Goal: Transaction & Acquisition: Purchase product/service

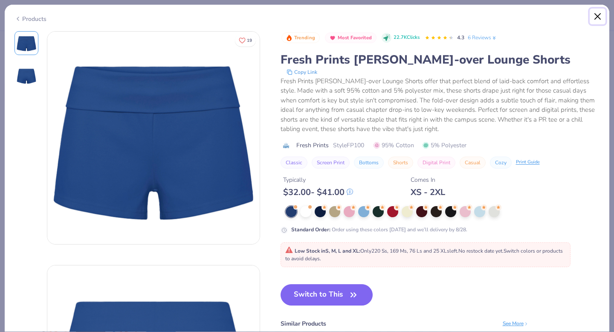
click at [598, 14] on button "Close" at bounding box center [597, 17] width 16 height 16
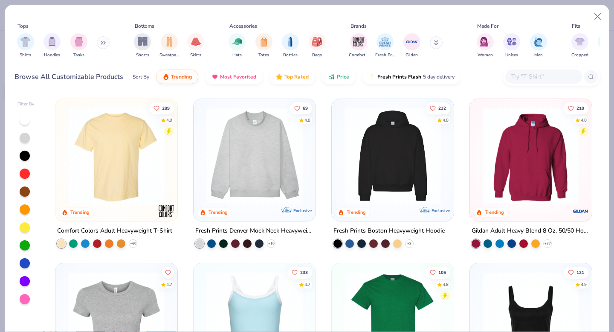
click at [432, 42] on button at bounding box center [436, 42] width 13 height 13
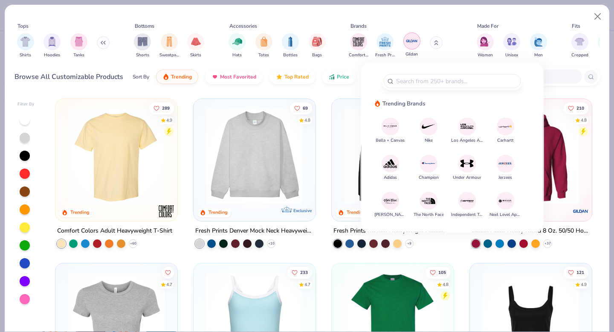
click at [412, 42] on img "filter for Gildan" at bounding box center [411, 41] width 13 height 13
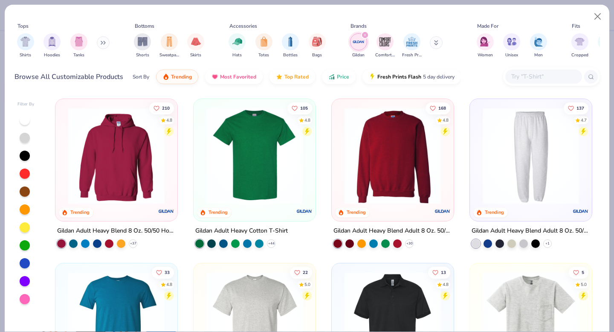
scroll to position [6, 0]
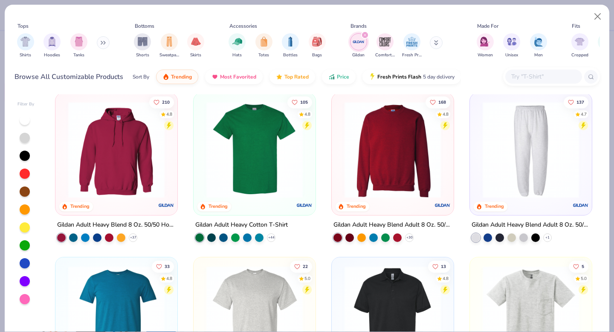
click at [364, 175] on img at bounding box center [392, 149] width 105 height 96
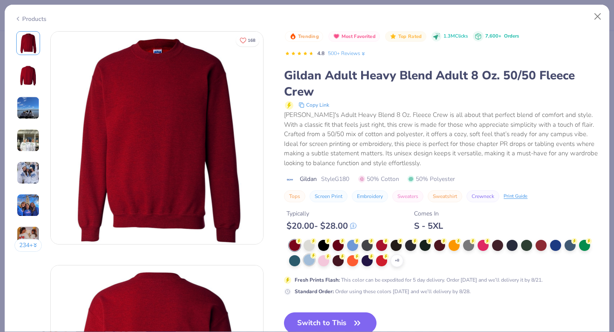
click at [309, 258] on div at bounding box center [308, 259] width 11 height 11
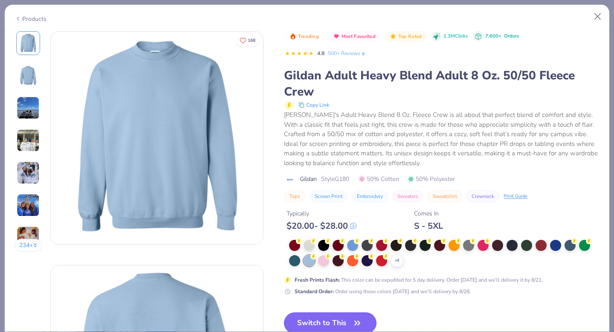
click at [321, 325] on button "Switch to This" at bounding box center [330, 322] width 92 height 21
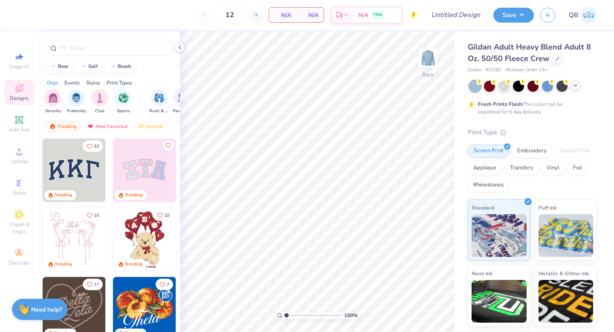
click at [579, 84] on div at bounding box center [575, 85] width 9 height 9
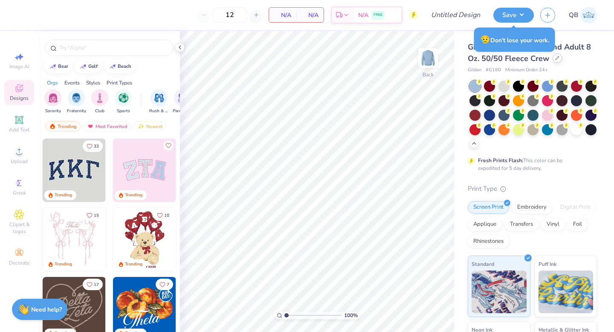
click at [555, 59] on icon at bounding box center [556, 57] width 3 height 3
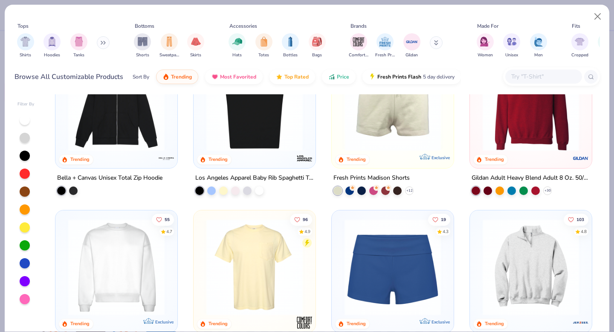
scroll to position [525, 0]
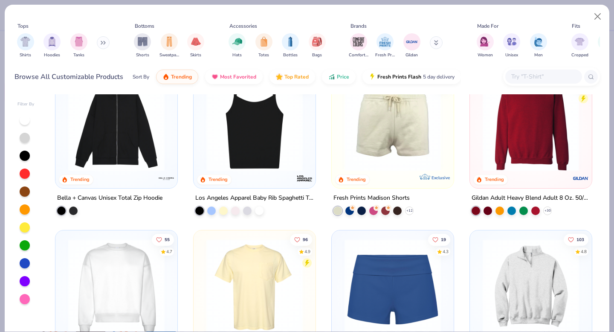
click at [519, 169] on img at bounding box center [530, 123] width 105 height 96
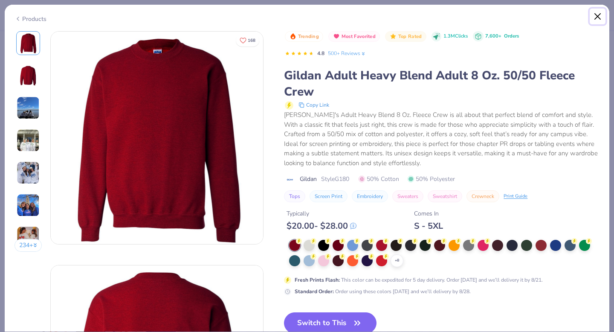
click at [598, 20] on button "Close" at bounding box center [597, 17] width 16 height 16
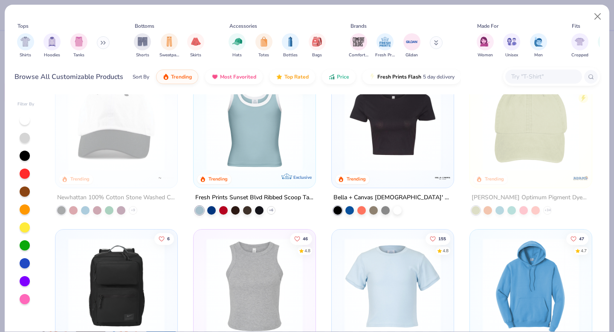
scroll to position [1114, 0]
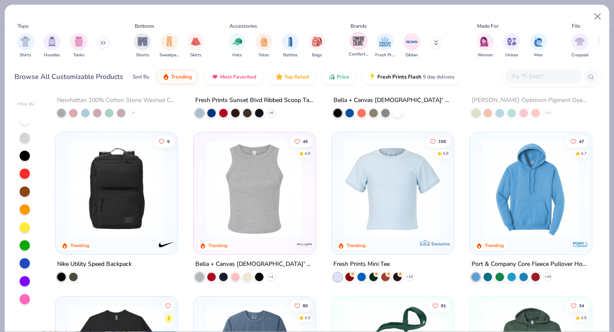
click at [358, 35] on img "filter for Comfort Colors" at bounding box center [358, 41] width 13 height 13
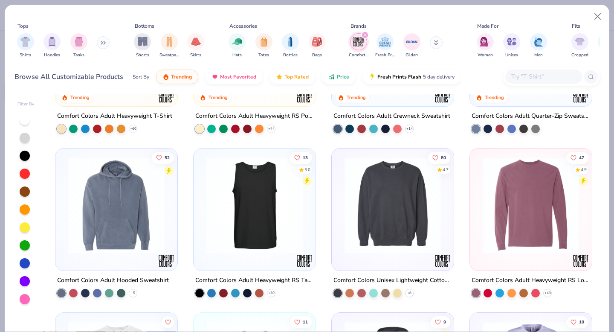
scroll to position [117, 0]
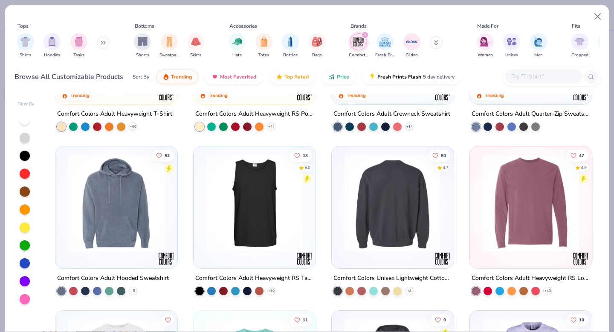
click at [388, 221] on div at bounding box center [392, 203] width 314 height 96
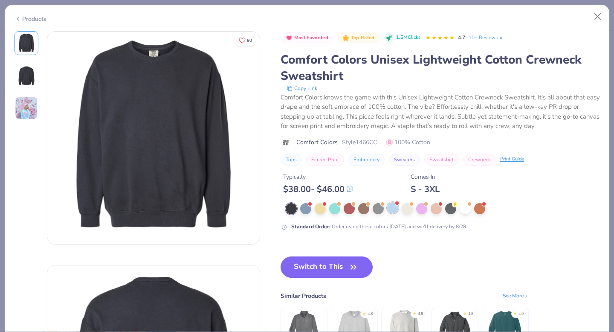
click at [391, 210] on div at bounding box center [392, 207] width 11 height 11
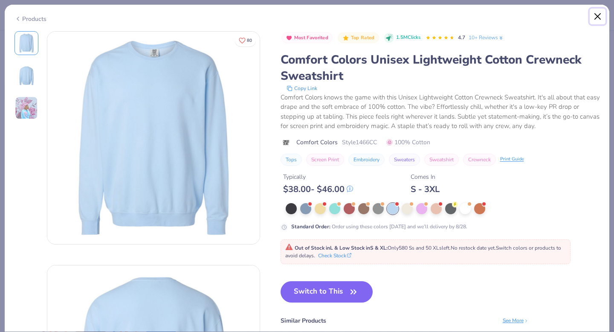
click at [598, 14] on button "Close" at bounding box center [597, 17] width 16 height 16
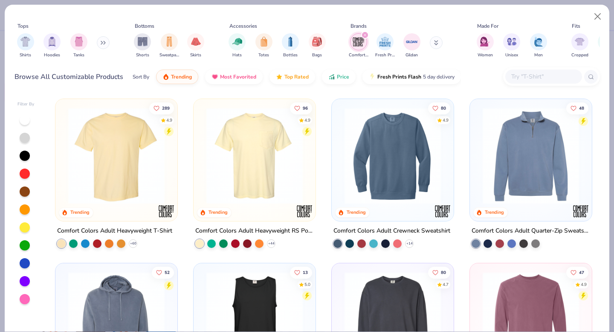
click at [364, 35] on icon "filter for Comfort Colors" at bounding box center [364, 34] width 3 height 3
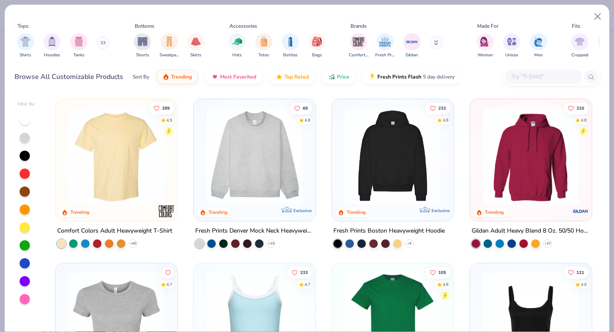
click at [435, 42] on icon at bounding box center [436, 41] width 3 height 1
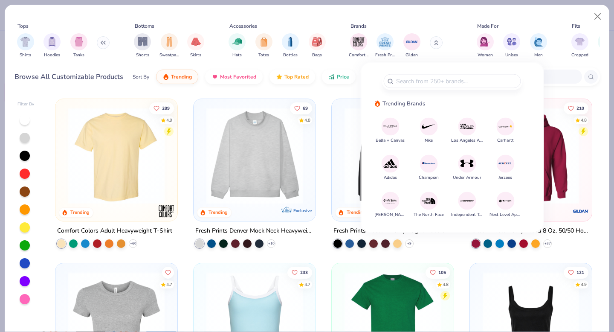
click at [435, 45] on button at bounding box center [436, 42] width 13 height 13
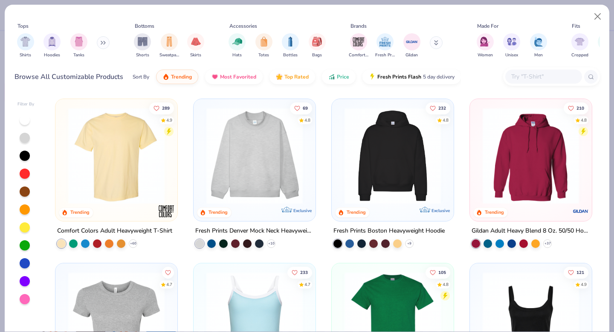
click at [437, 44] on icon at bounding box center [436, 42] width 4 height 5
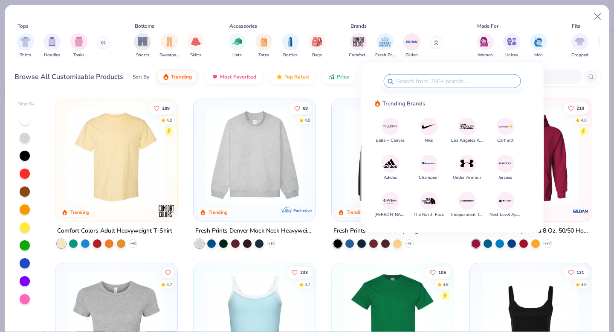
click at [333, 64] on div "Tops Shirts Hoodies Tanks Bottoms Shorts Sweatpants Skirts Accessories Hats Tot…" at bounding box center [306, 42] width 585 height 46
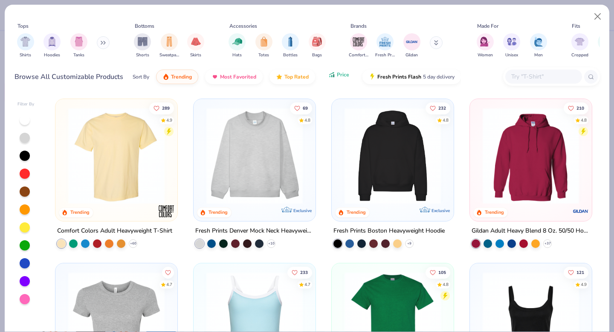
click at [333, 75] on icon "button" at bounding box center [333, 75] width 1 height 3
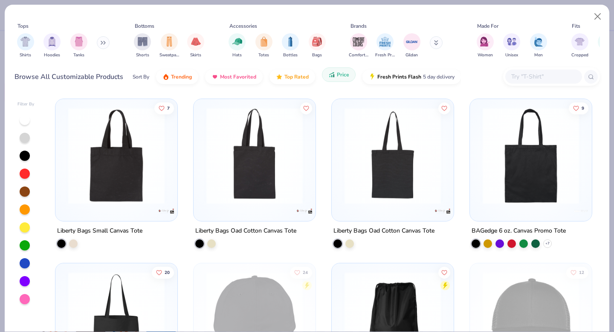
click at [333, 75] on icon "button" at bounding box center [333, 75] width 1 height 3
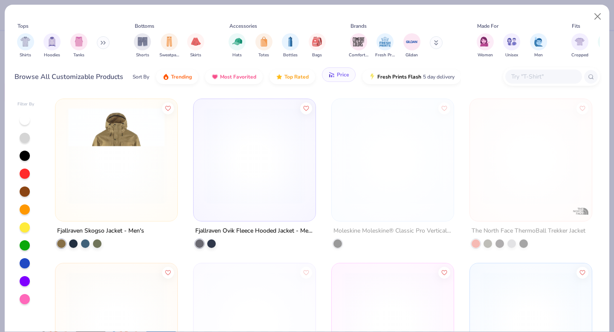
scroll to position [116, 0]
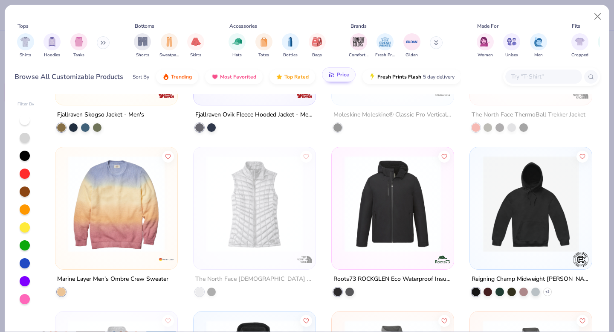
click at [146, 200] on img at bounding box center [116, 204] width 105 height 96
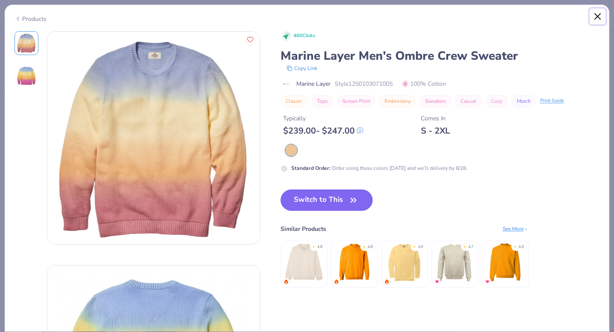
click at [599, 17] on button "Close" at bounding box center [597, 17] width 16 height 16
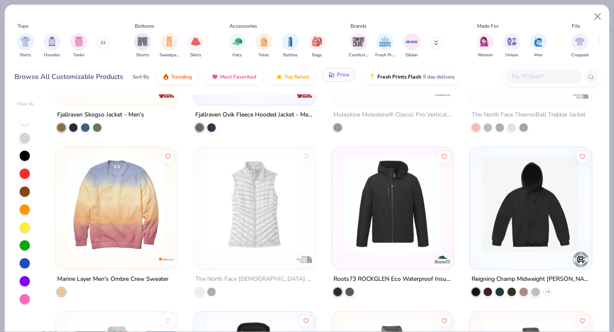
click at [341, 74] on span "Price" at bounding box center [343, 74] width 12 height 7
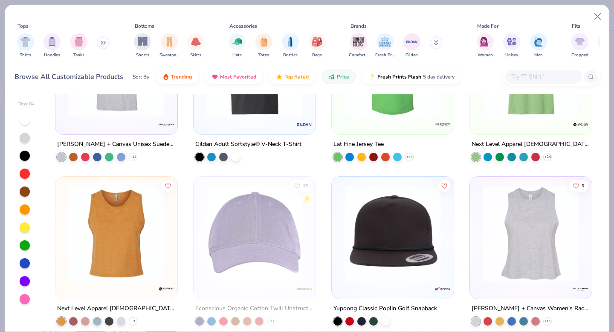
scroll to position [4840, 0]
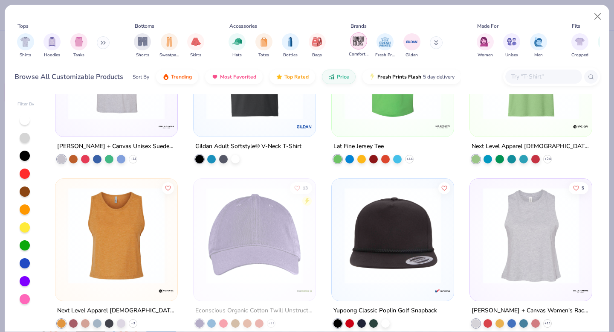
click at [364, 45] on img "filter for Comfort Colors" at bounding box center [358, 41] width 13 height 13
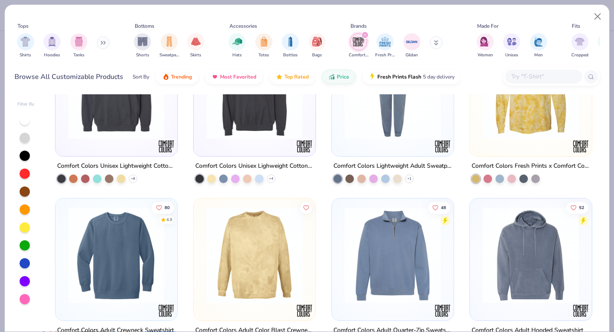
scroll to position [586, 0]
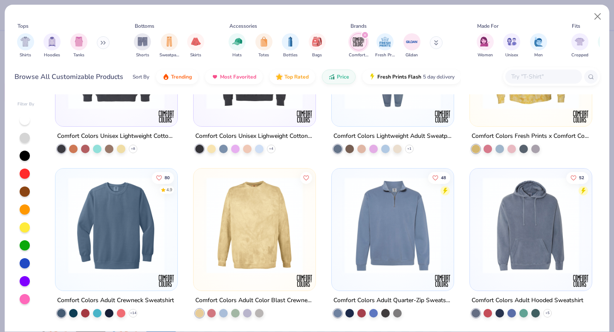
click at [153, 213] on img at bounding box center [116, 225] width 105 height 96
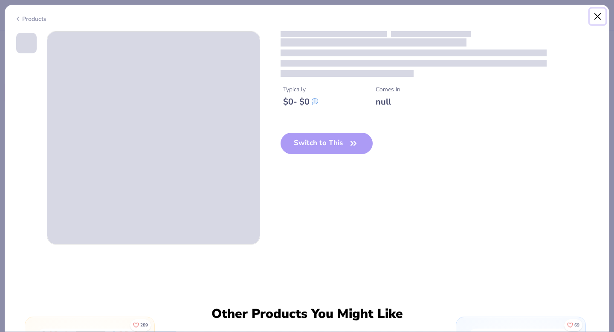
click at [601, 15] on button "Close" at bounding box center [597, 17] width 16 height 16
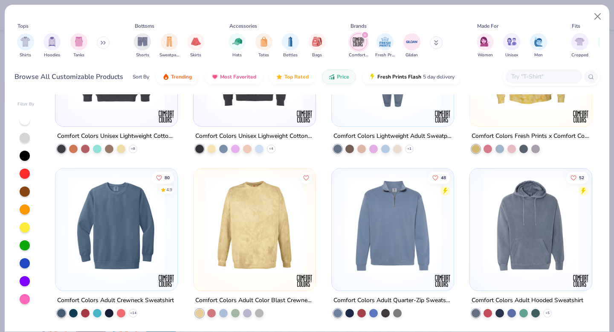
click at [364, 34] on icon "filter for Comfort Colors" at bounding box center [365, 35] width 3 height 3
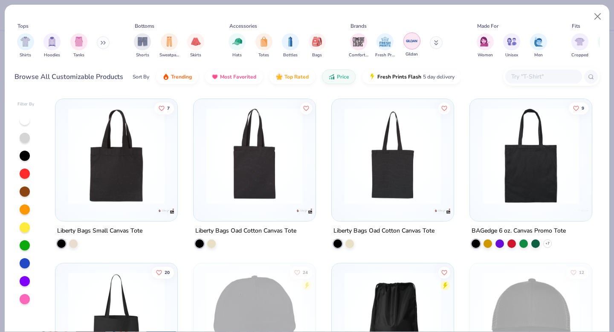
click at [409, 43] on img "filter for Gildan" at bounding box center [411, 41] width 13 height 13
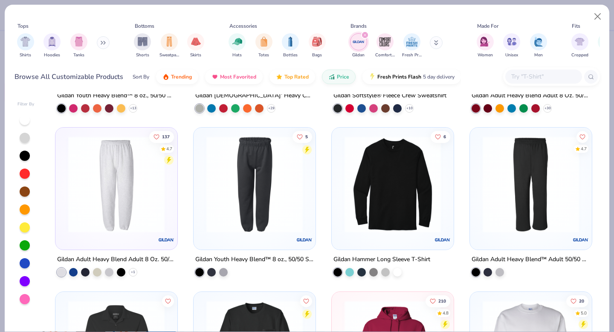
scroll to position [1147, 0]
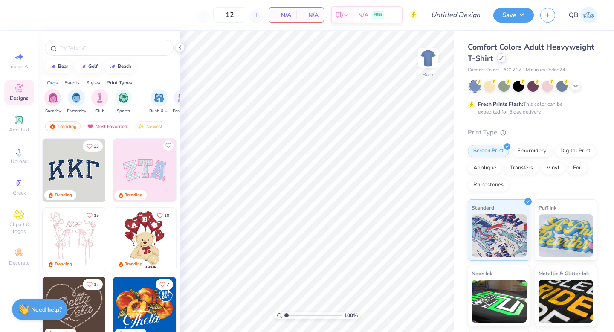
click at [502, 56] on icon at bounding box center [501, 58] width 4 height 4
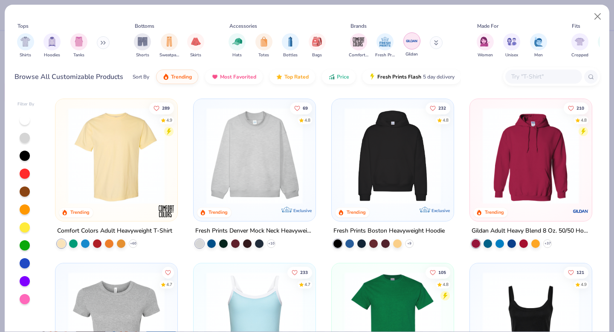
click at [413, 41] on img "filter for Gildan" at bounding box center [411, 41] width 13 height 13
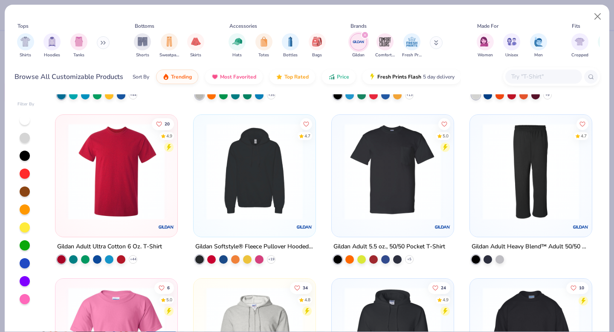
scroll to position [309, 0]
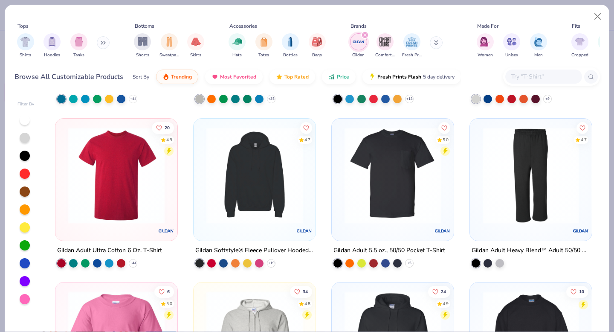
click at [552, 176] on img at bounding box center [530, 175] width 105 height 96
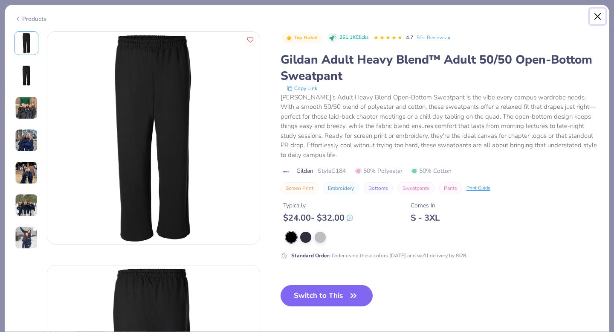
click at [597, 17] on button "Close" at bounding box center [597, 17] width 16 height 16
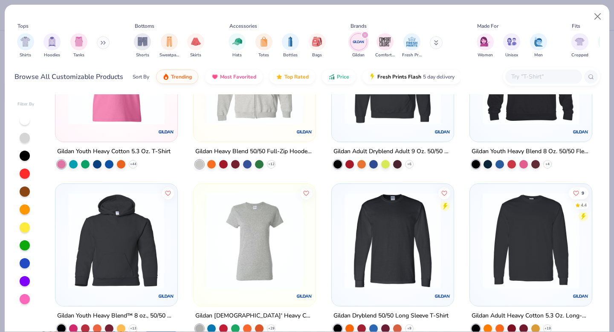
scroll to position [469, 0]
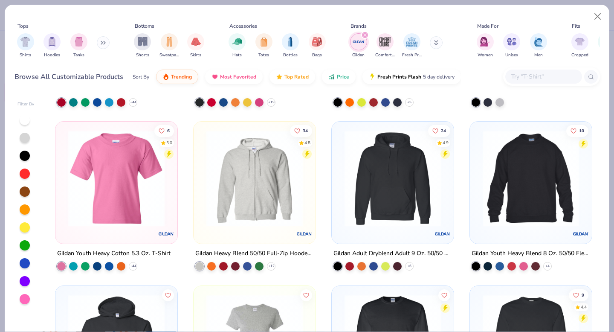
click at [525, 78] on input "text" at bounding box center [543, 77] width 66 height 10
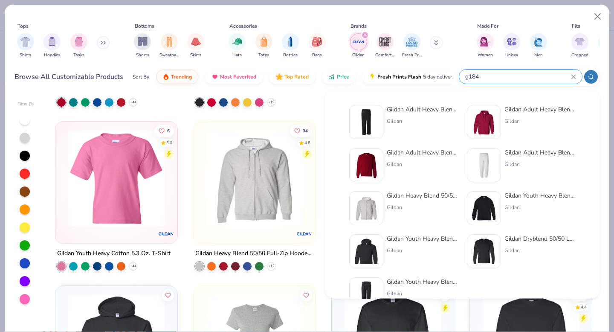
type input "g184"
click at [413, 111] on div "Gildan Adult Heavy Blend™ Adult 50/50 Open-Bottom Sweatpant" at bounding box center [423, 109] width 72 height 9
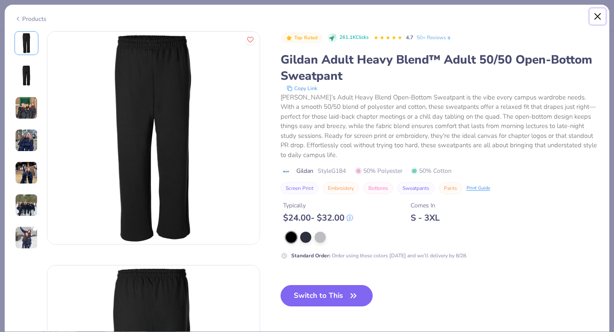
click at [598, 14] on button "Close" at bounding box center [597, 17] width 16 height 16
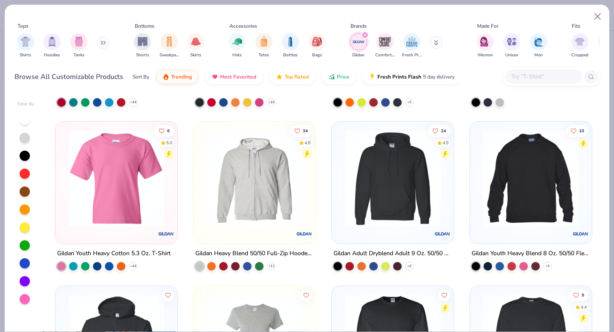
click at [534, 81] on input "text" at bounding box center [543, 77] width 66 height 10
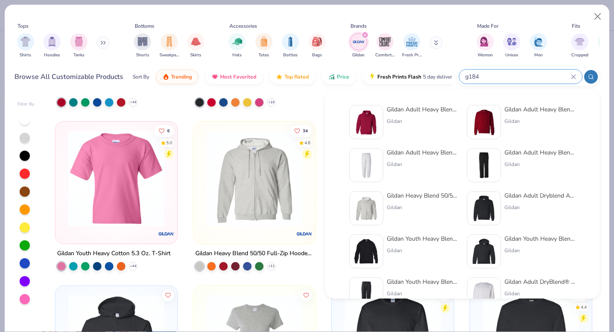
type input "g184"
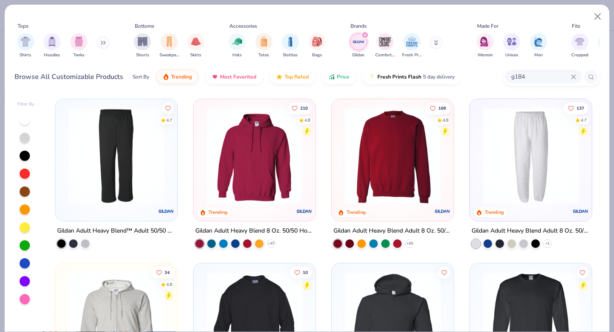
click at [533, 173] on img at bounding box center [530, 155] width 105 height 96
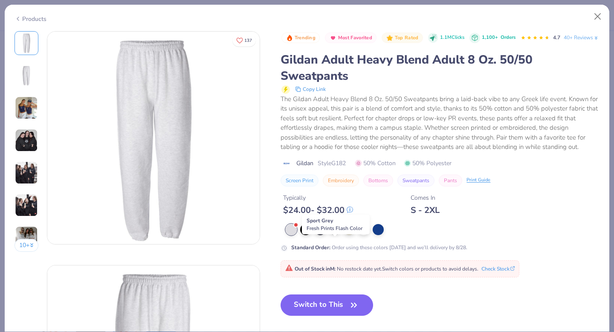
click at [334, 234] on div at bounding box center [334, 228] width 11 height 11
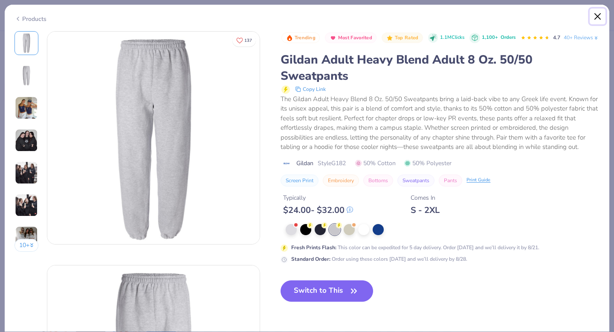
click at [597, 17] on button "Close" at bounding box center [597, 17] width 16 height 16
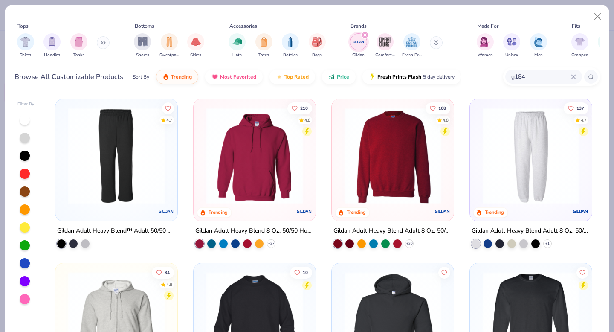
click at [574, 75] on icon at bounding box center [573, 77] width 4 height 4
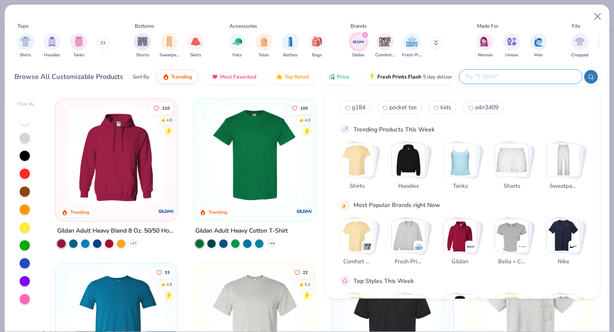
click at [53, 88] on div "Browse All Customizable Products Sort By Trending Most Favorited Top Rated Pric…" at bounding box center [233, 77] width 438 height 24
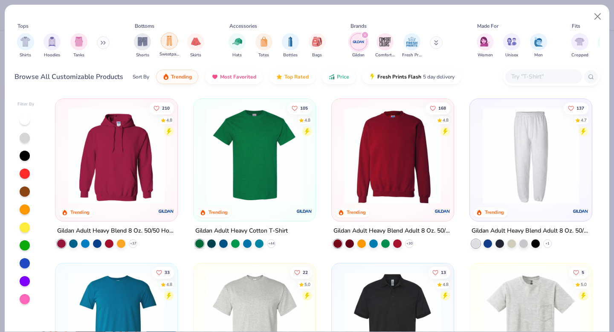
click at [166, 42] on img "filter for Sweatpants" at bounding box center [169, 41] width 9 height 10
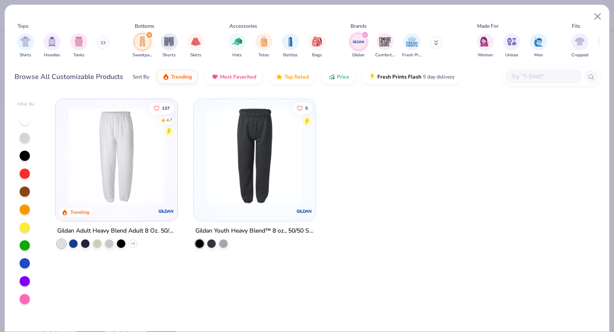
click at [145, 171] on img at bounding box center [116, 155] width 105 height 96
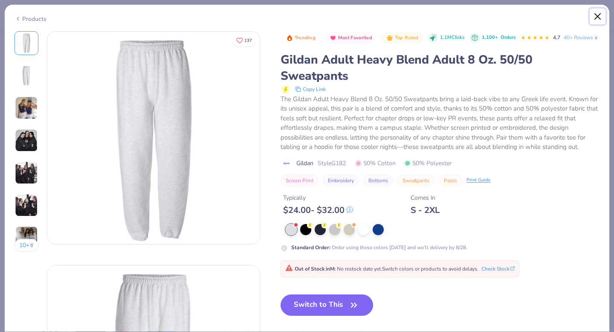
click at [595, 14] on button "Close" at bounding box center [597, 17] width 16 height 16
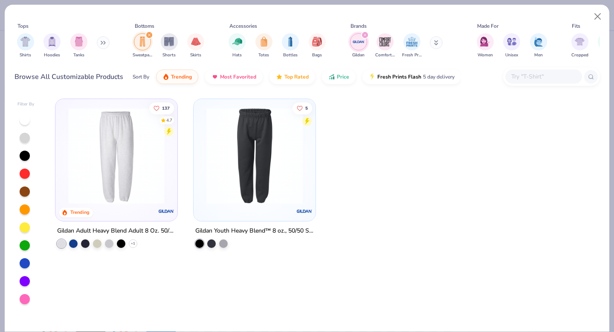
click at [149, 34] on icon "filter for Sweatpants" at bounding box center [148, 34] width 3 height 3
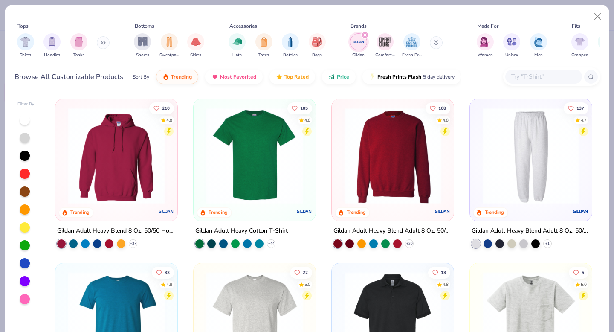
click at [530, 199] on img at bounding box center [530, 155] width 105 height 96
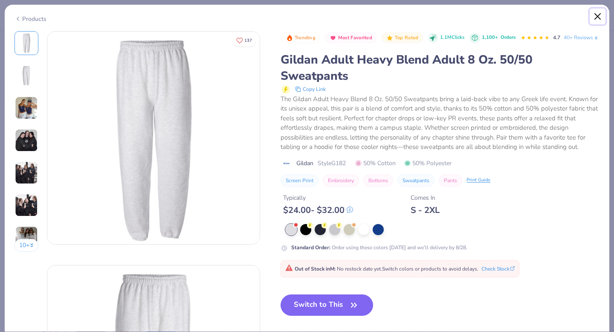
click at [599, 12] on button "Close" at bounding box center [597, 17] width 16 height 16
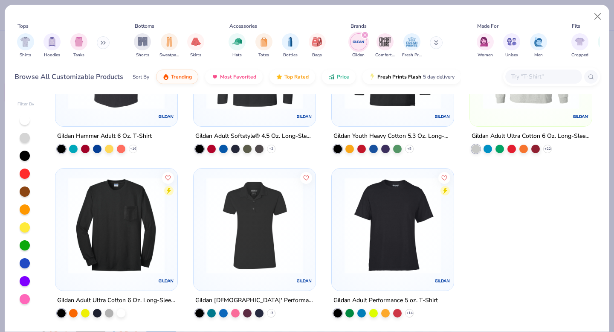
scroll to position [1203, 0]
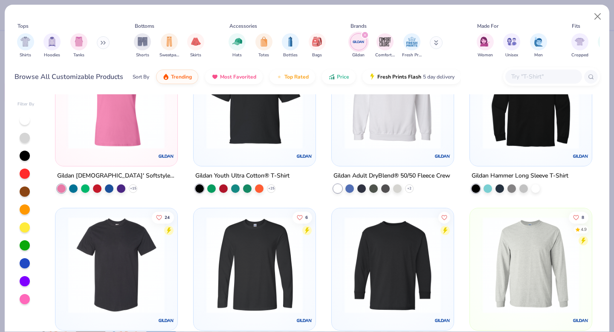
click at [365, 35] on icon "filter for Gildan" at bounding box center [365, 35] width 3 height 3
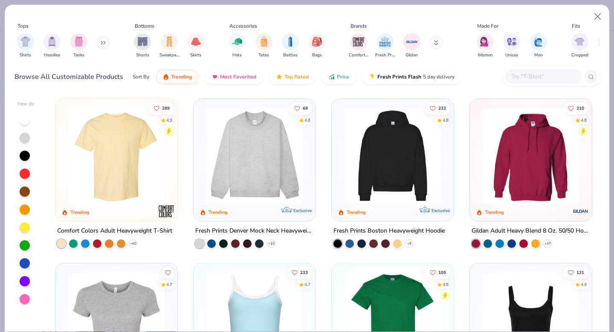
click at [99, 45] on button at bounding box center [103, 42] width 13 height 13
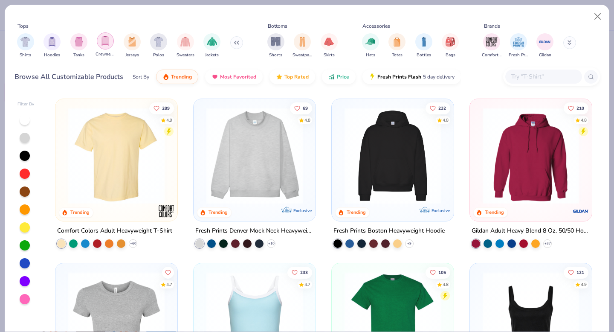
click at [107, 46] on div "filter for Crewnecks" at bounding box center [105, 40] width 17 height 17
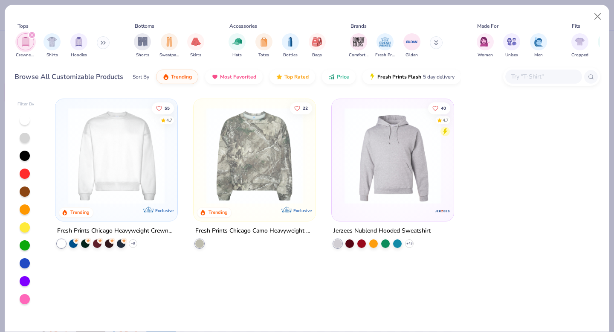
click at [31, 36] on icon "filter for Crewnecks" at bounding box center [31, 34] width 3 height 3
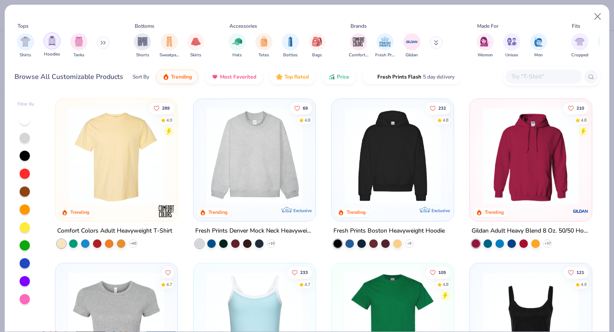
click at [49, 46] on div "filter for Hoodies" at bounding box center [51, 40] width 17 height 17
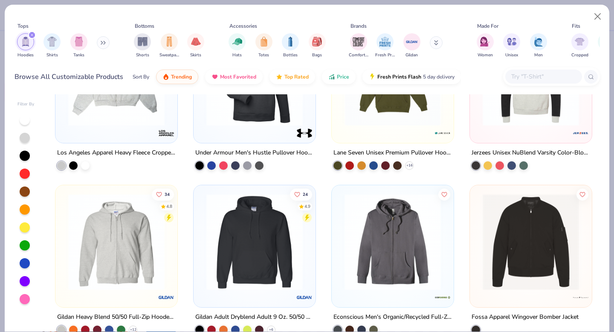
scroll to position [1016, 0]
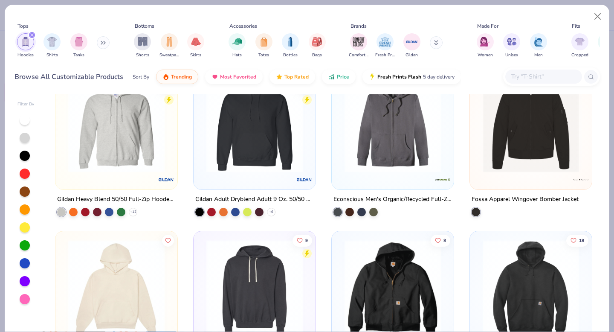
click at [32, 35] on icon "filter for Hoodies" at bounding box center [31, 34] width 3 height 3
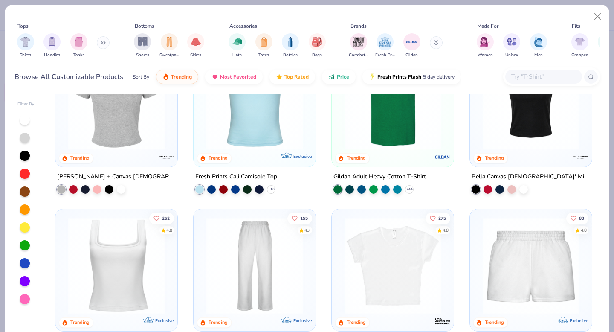
scroll to position [205, 0]
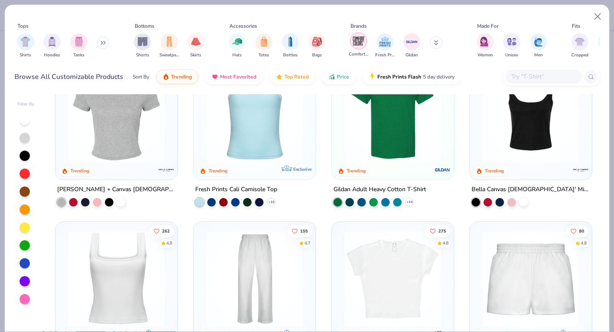
click at [360, 39] on img "filter for Comfort Colors" at bounding box center [358, 41] width 13 height 13
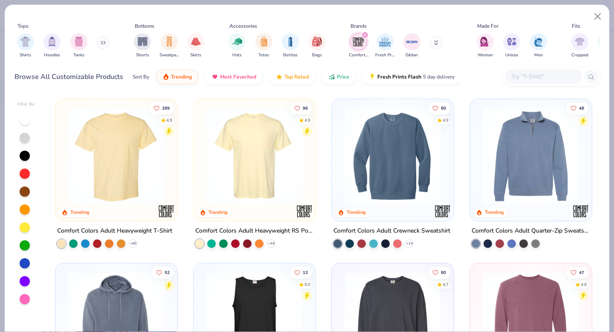
scroll to position [174, 0]
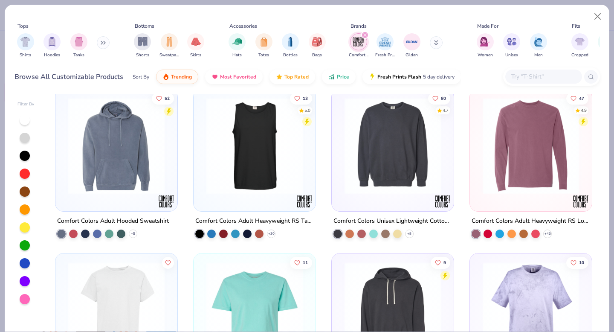
click at [370, 183] on img at bounding box center [392, 146] width 105 height 96
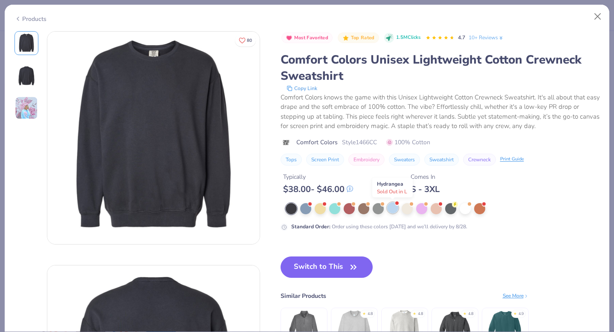
click at [388, 209] on div at bounding box center [392, 207] width 11 height 11
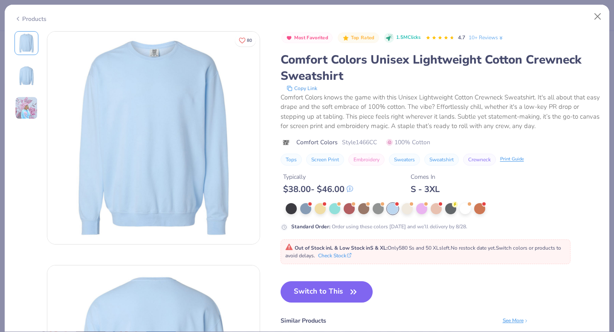
click at [24, 114] on img at bounding box center [26, 107] width 23 height 23
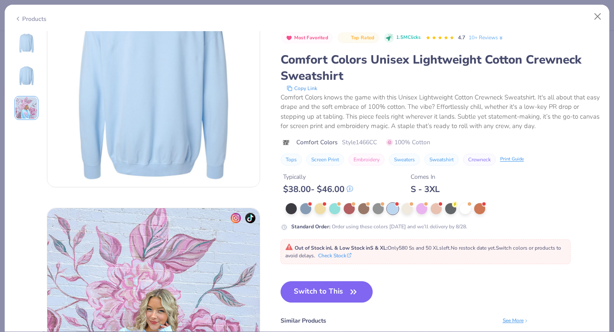
scroll to position [181, 0]
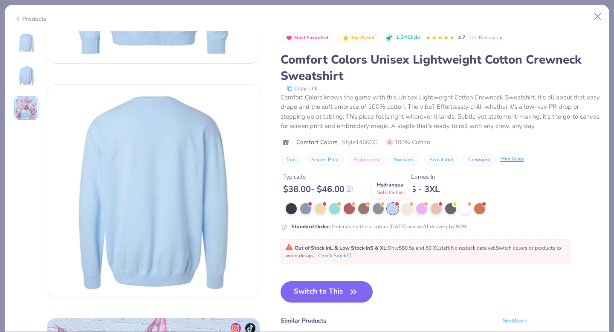
click at [393, 211] on div at bounding box center [392, 208] width 11 height 11
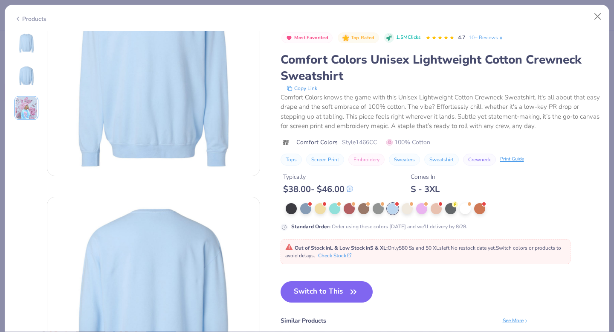
scroll to position [0, 0]
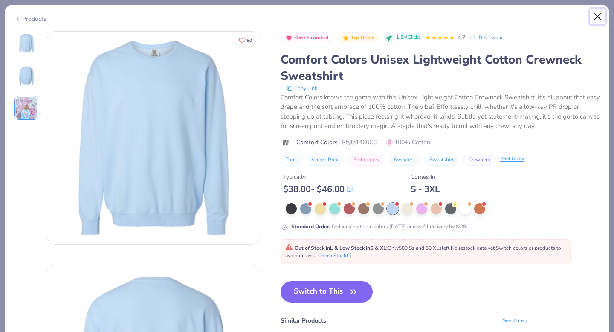
click at [600, 15] on button "Close" at bounding box center [597, 17] width 16 height 16
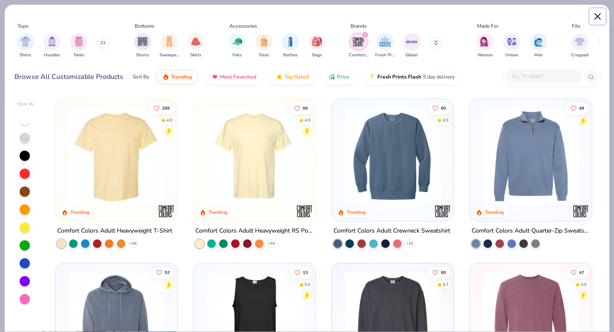
click at [595, 14] on button "Close" at bounding box center [597, 17] width 16 height 16
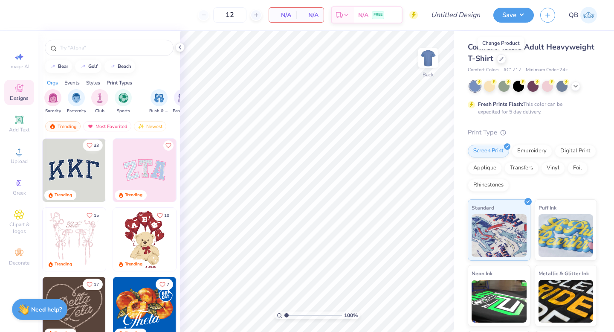
scroll to position [157, 0]
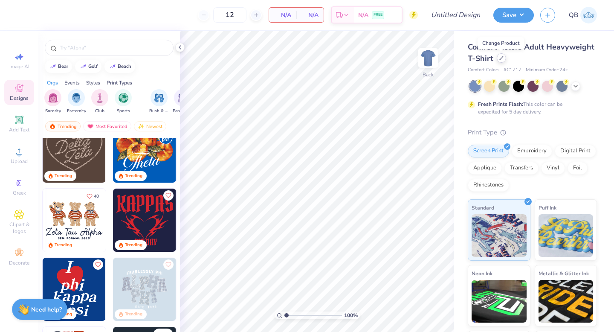
click at [501, 58] on icon at bounding box center [500, 57] width 3 height 3
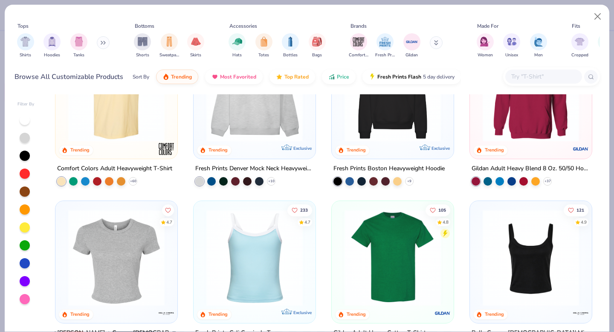
scroll to position [71, 0]
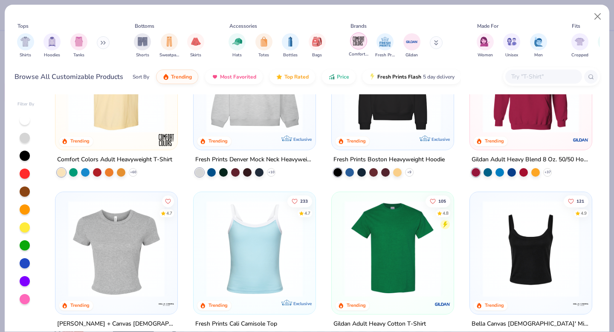
click at [356, 46] on img "filter for Comfort Colors" at bounding box center [358, 41] width 13 height 13
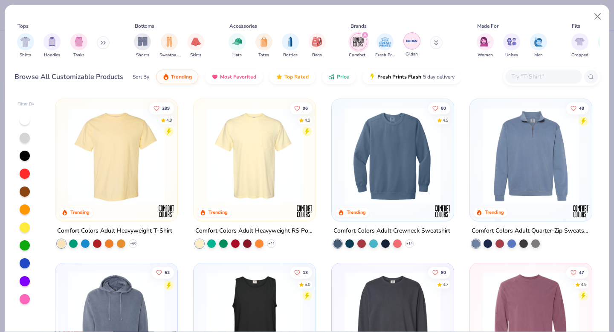
click at [409, 41] on img "filter for Gildan" at bounding box center [411, 41] width 13 height 13
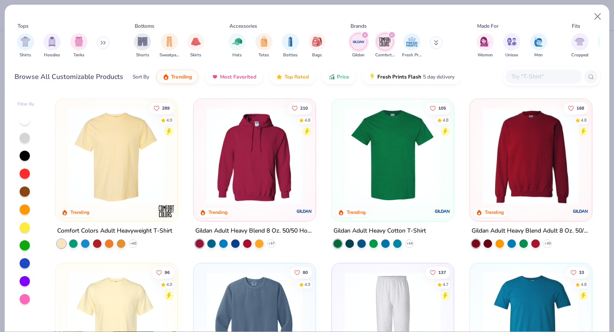
click at [392, 35] on icon "filter for Comfort Colors" at bounding box center [391, 34] width 3 height 3
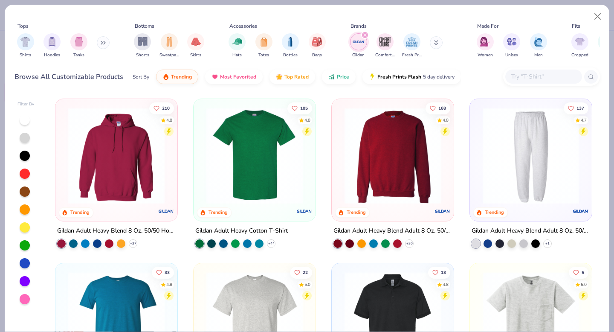
click at [383, 177] on img at bounding box center [392, 155] width 105 height 96
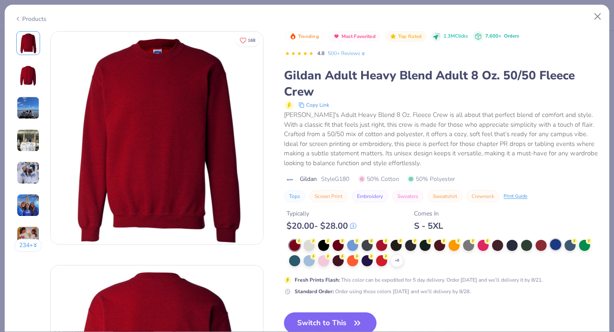
click at [559, 245] on div at bounding box center [555, 244] width 11 height 11
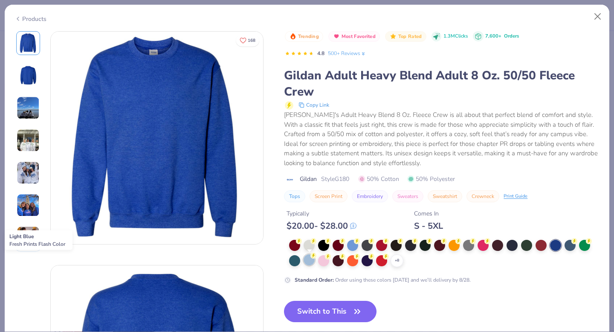
click at [310, 258] on icon at bounding box center [313, 255] width 6 height 6
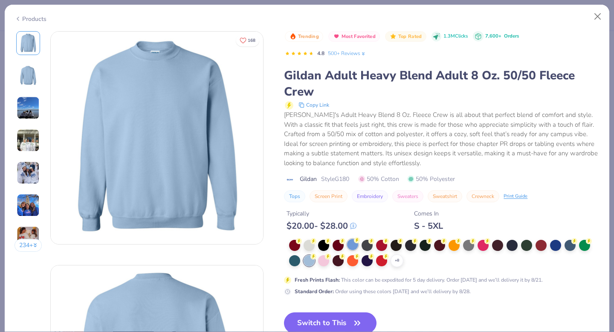
click at [353, 243] on div at bounding box center [352, 244] width 11 height 11
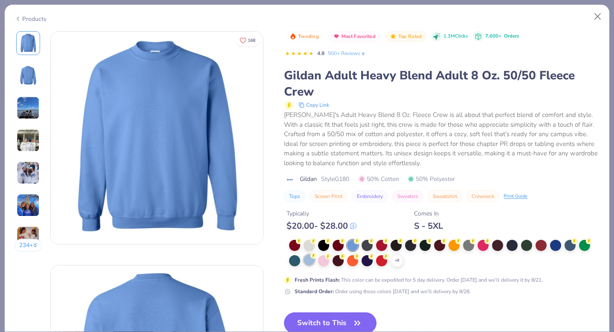
click at [309, 261] on div at bounding box center [308, 259] width 11 height 11
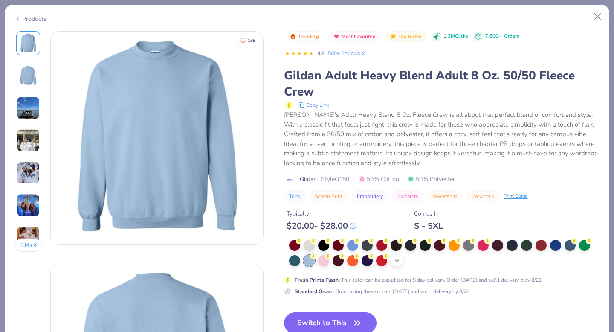
click at [396, 260] on icon at bounding box center [396, 260] width 7 height 7
click at [484, 260] on div at bounding box center [482, 259] width 11 height 11
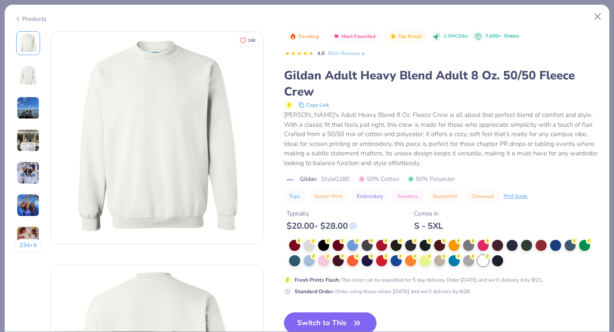
click at [29, 149] on img at bounding box center [28, 140] width 23 height 23
click at [312, 260] on div at bounding box center [308, 259] width 11 height 11
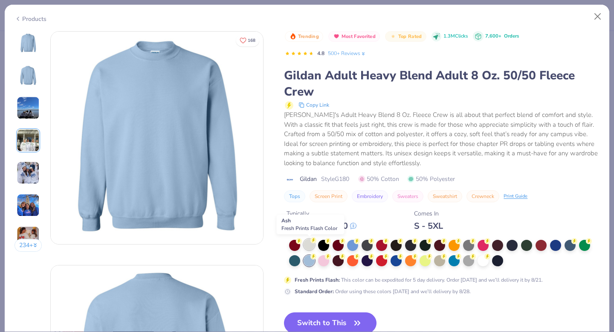
click at [309, 244] on div at bounding box center [308, 244] width 11 height 11
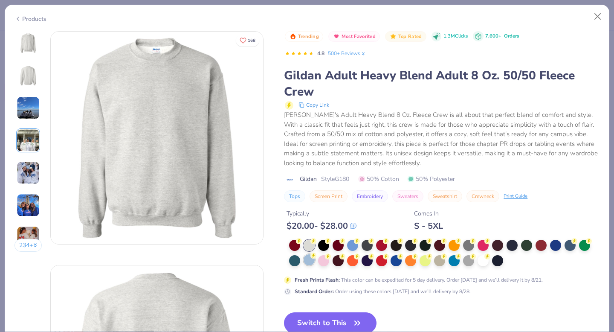
click at [310, 259] on div at bounding box center [308, 259] width 11 height 11
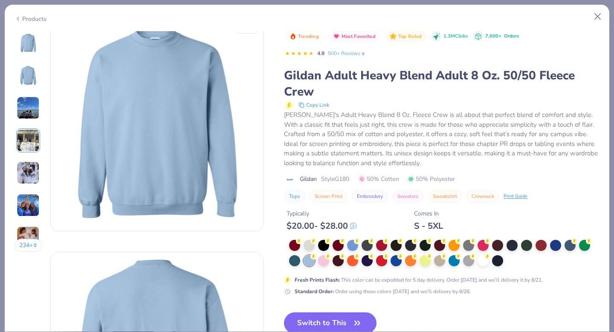
scroll to position [15, 0]
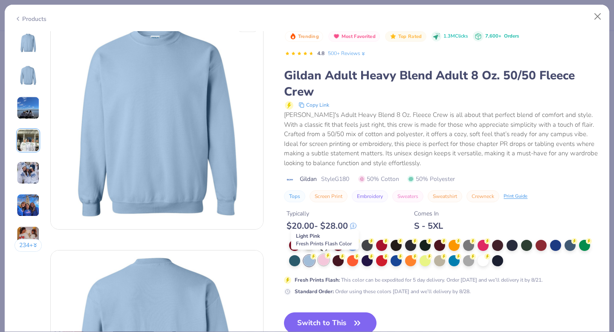
click at [302, 244] on circle at bounding box center [299, 241] width 6 height 6
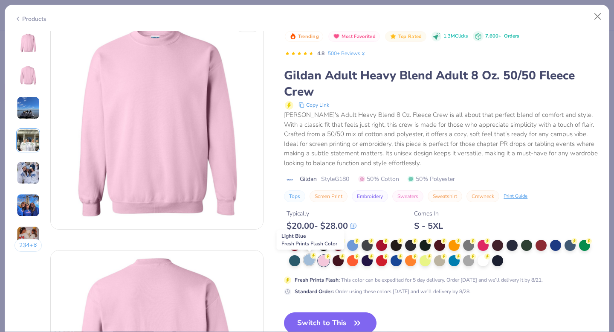
click at [309, 261] on div at bounding box center [308, 259] width 11 height 11
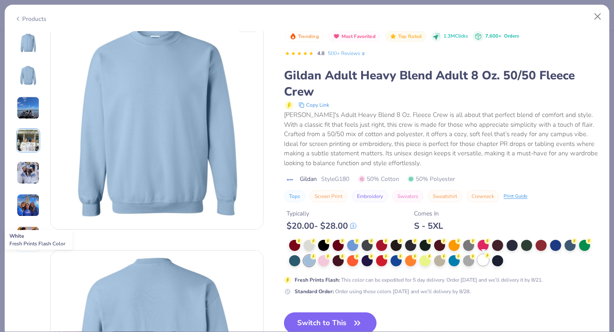
click at [483, 260] on div at bounding box center [482, 259] width 11 height 11
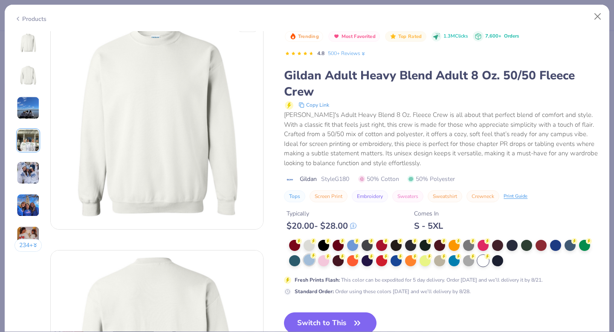
click at [307, 259] on div at bounding box center [308, 259] width 11 height 11
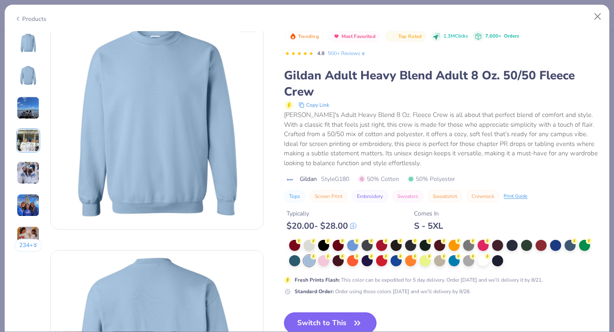
click at [309, 320] on button "Switch to This" at bounding box center [330, 322] width 92 height 21
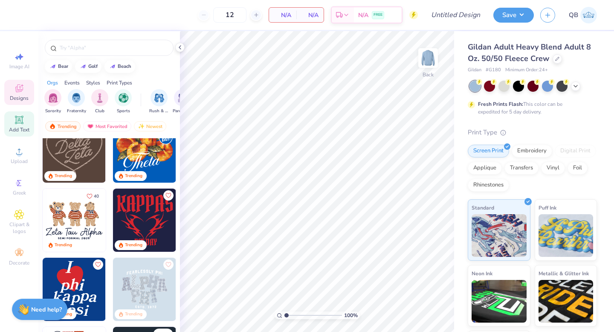
click at [17, 116] on icon at bounding box center [19, 120] width 10 height 10
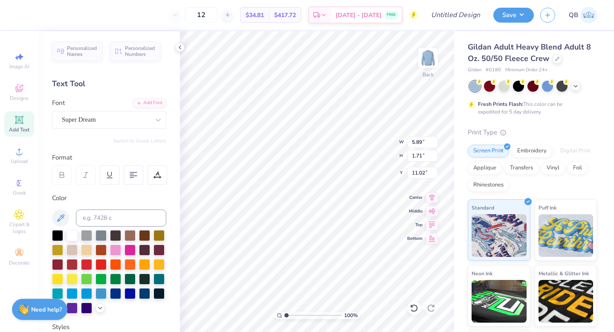
type textarea "m"
type textarea "Mrs. Dphie"
click at [84, 117] on div "Super Dream" at bounding box center [105, 119] width 89 height 13
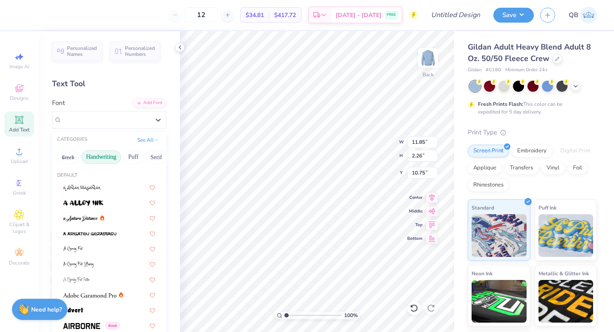
click at [110, 156] on button "Handwriting" at bounding box center [101, 157] width 40 height 14
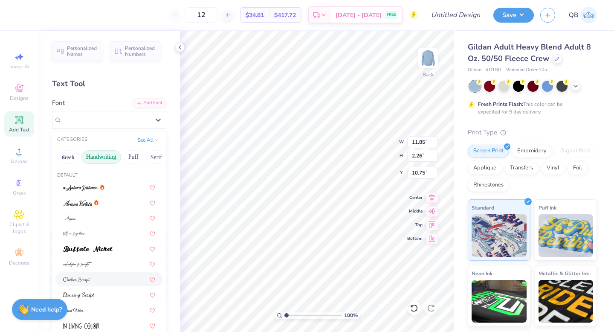
click at [94, 277] on div at bounding box center [109, 278] width 92 height 9
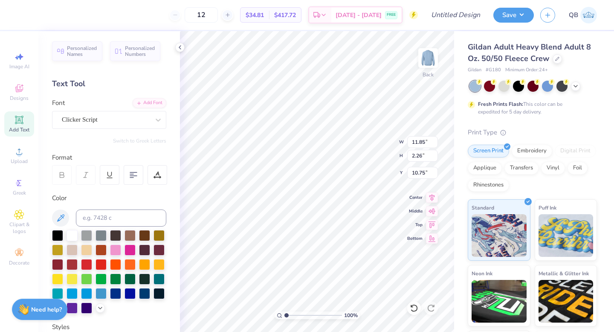
type input "8.64"
type input "2.51"
type input "10.62"
click at [94, 123] on div "Clicker Script" at bounding box center [105, 119] width 89 height 13
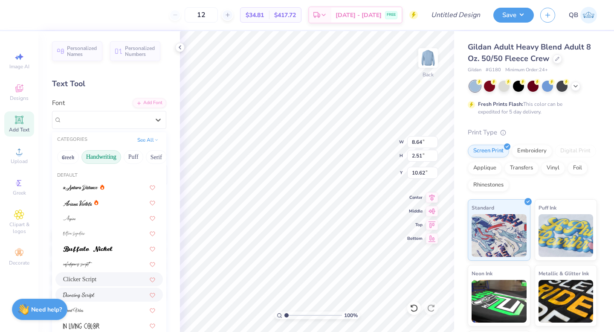
click at [93, 291] on span at bounding box center [79, 294] width 32 height 9
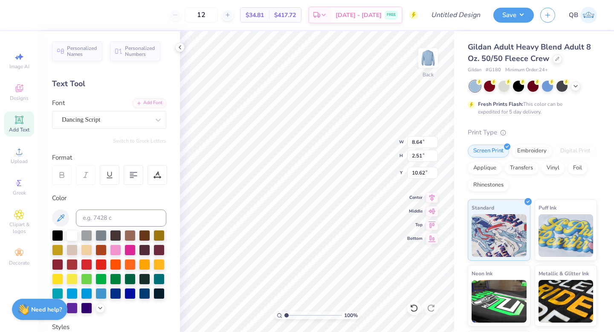
type input "9.86"
type input "2.44"
type input "10.66"
type input "4.77"
type input "1.18"
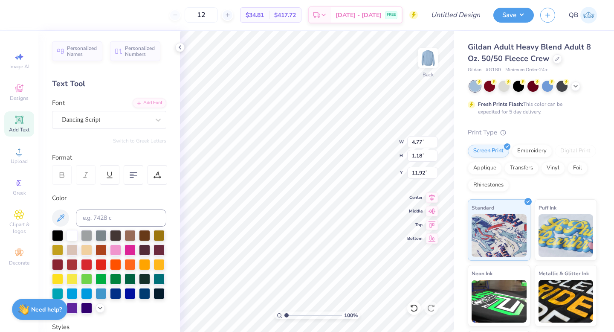
type input "5.12"
type input "3.58"
type input "0.88"
type input "5.59"
type input "4.47"
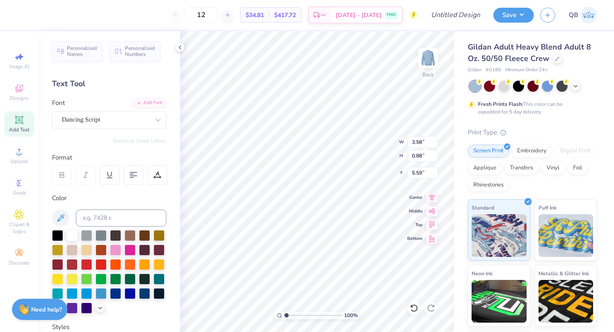
type input "1.11"
type input "4.84"
type input "5.73"
click at [22, 156] on icon at bounding box center [19, 151] width 10 height 10
click at [19, 129] on span "Add Text" at bounding box center [19, 129] width 20 height 7
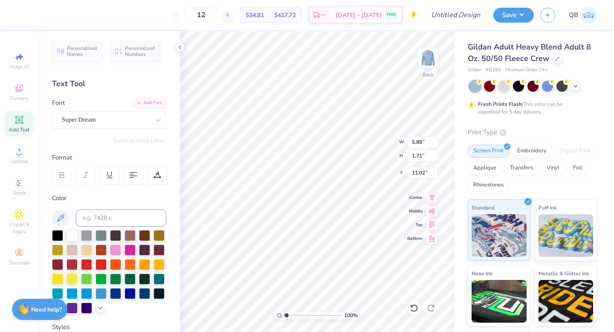
scroll to position [0, 0]
type textarea "Est. 1917"
click at [112, 121] on div "Super Dream" at bounding box center [105, 119] width 89 height 13
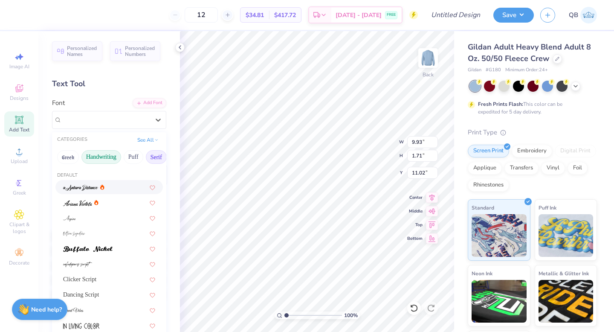
click at [148, 154] on button "Serif" at bounding box center [156, 157] width 21 height 14
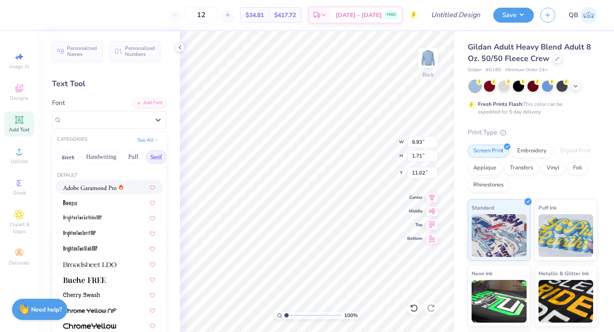
click at [104, 185] on img at bounding box center [89, 188] width 53 height 6
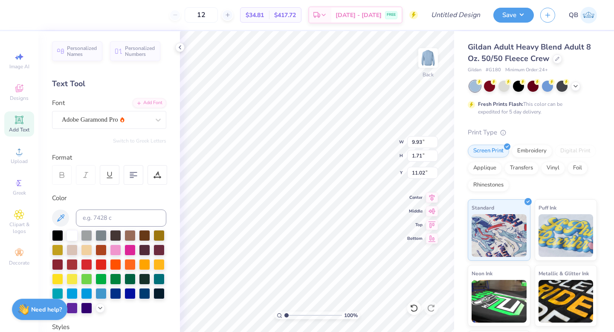
type input "8.92"
type input "1.77"
type input "10.99"
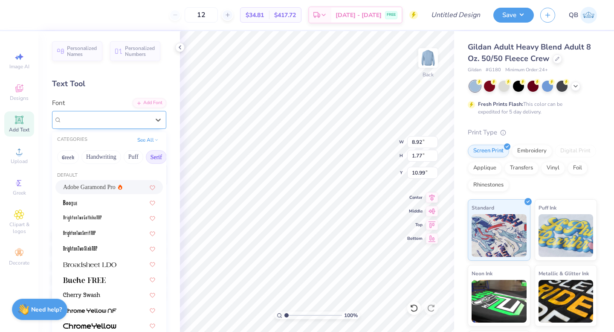
click at [141, 119] on div "Adobe Garamond Pro" at bounding box center [105, 119] width 89 height 13
click at [110, 261] on img at bounding box center [89, 264] width 53 height 6
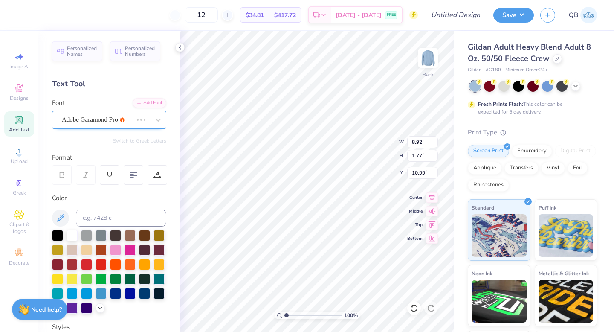
click at [131, 117] on div "Adobe Garamond Pro" at bounding box center [97, 119] width 72 height 13
type input "10.03"
type input "1.62"
type input "11.07"
type input "2.65"
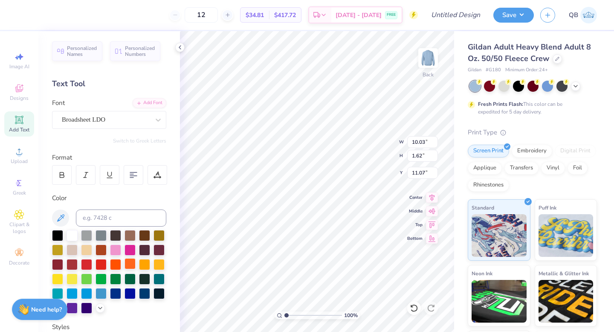
type input "0.43"
type input "12.26"
click at [99, 127] on div "Broadsheet LDO" at bounding box center [109, 120] width 114 height 18
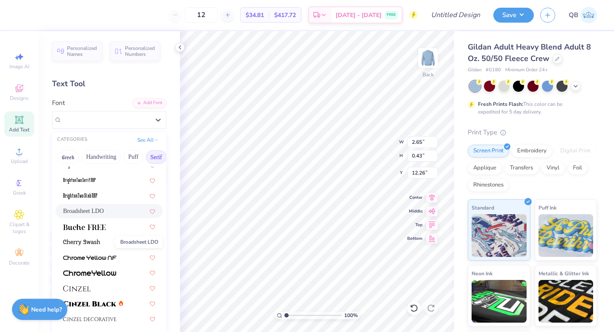
scroll to position [0, 0]
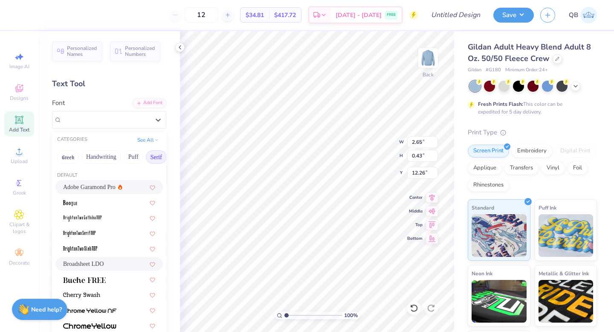
click at [103, 183] on span "Adobe Garamond Pro" at bounding box center [89, 186] width 52 height 9
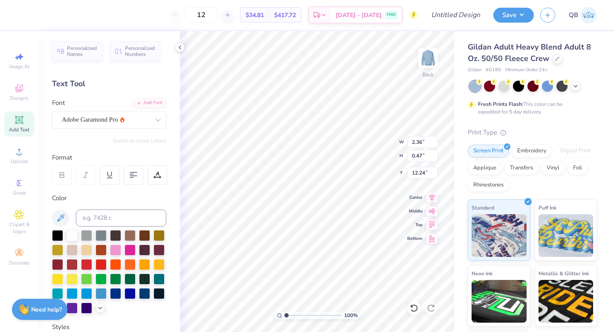
type input "2.36"
type input "0.47"
type input "12.24"
type input "6.84"
type input "7.14"
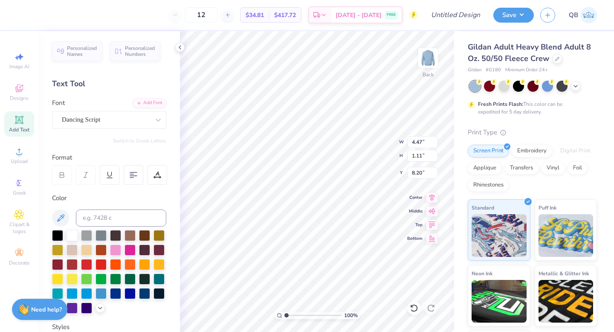
type input "8.20"
type input "7.08"
type input "1.75"
type input "7.56"
type input "2.36"
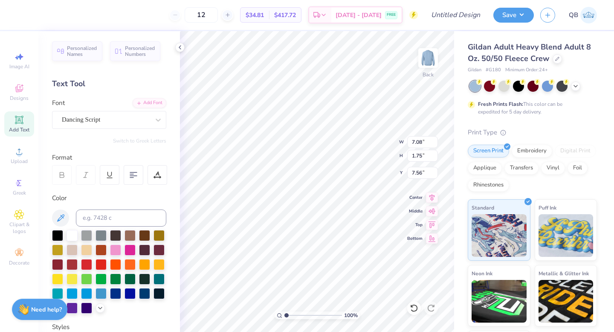
type input "0.47"
type input "14.30"
type input "7.08"
type input "1.75"
type input "7.50"
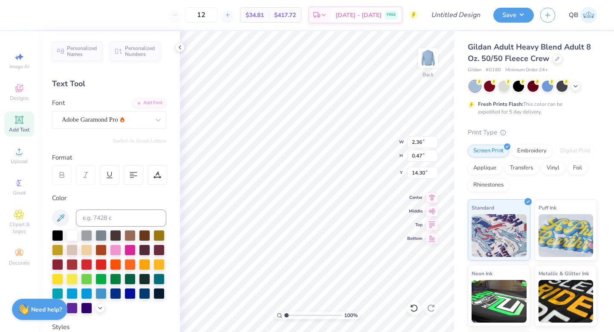
type input "9.60"
type input "17.31"
type input "10.36"
type input "2.56"
type input "7.42"
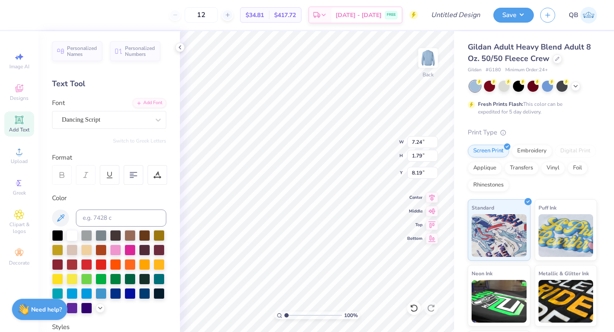
type input "7.24"
type input "1.79"
type input "8.67"
type input "2.36"
type input "0.47"
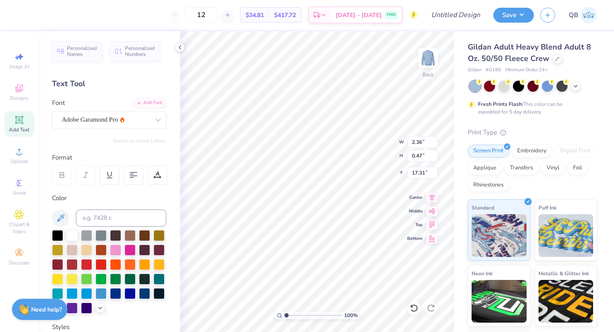
type input "10.87"
type input "6.89"
type input "8.01"
